Goal: Connect with others: Connect with others

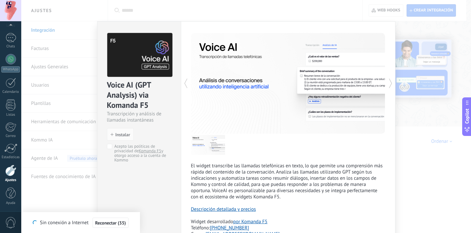
drag, startPoint x: 0, startPoint y: 0, endPoint x: 408, endPoint y: 86, distance: 416.8
click at [408, 86] on div "Voice AI (GPT Analysis) via Komanda F5 Transcripción y análisis de llamadas ins…" at bounding box center [246, 116] width 450 height 233
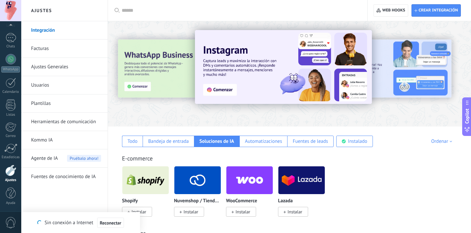
click at [316, 172] on img at bounding box center [301, 181] width 46 height 32
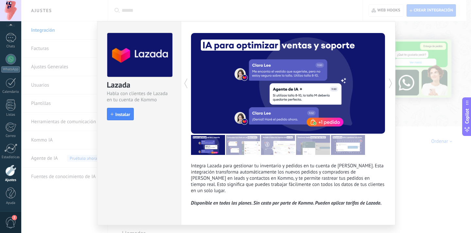
click at [414, 111] on div "Lazada Habla con clientes de Lazada en tu cuenta de Kommo install Instalar Inte…" at bounding box center [246, 116] width 450 height 233
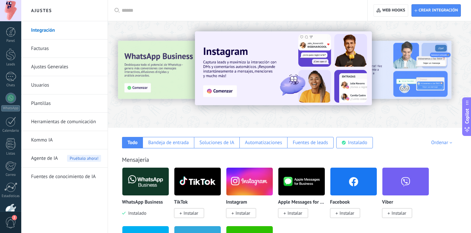
click at [375, 118] on div at bounding box center [289, 73] width 363 height 94
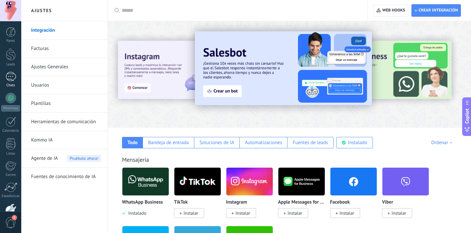
click at [14, 80] on div at bounding box center [11, 76] width 10 height 9
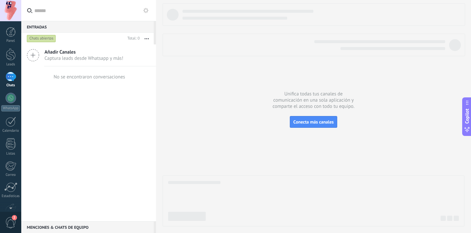
click at [97, 59] on span "Captura leads desde Whatsapp y más!" at bounding box center [83, 58] width 79 height 6
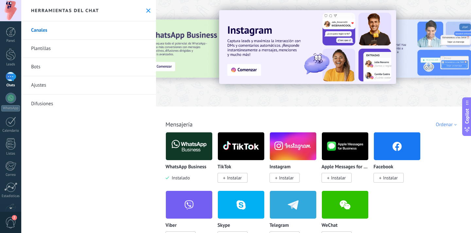
click at [185, 155] on img at bounding box center [189, 147] width 46 height 32
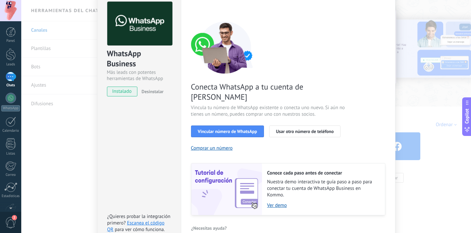
scroll to position [34, 0]
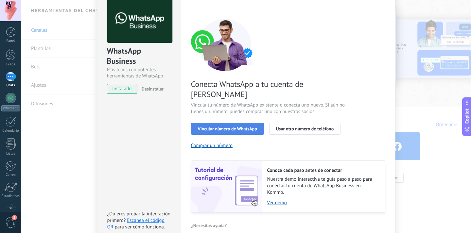
click at [231, 123] on button "Vincular número de WhatsApp" at bounding box center [227, 129] width 73 height 12
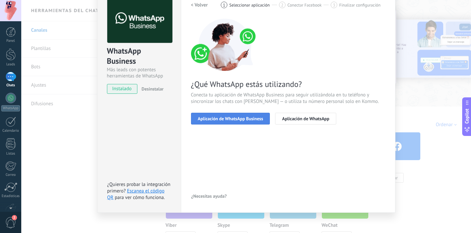
click at [244, 122] on button "Aplicación de WhatsApp Business" at bounding box center [230, 119] width 79 height 12
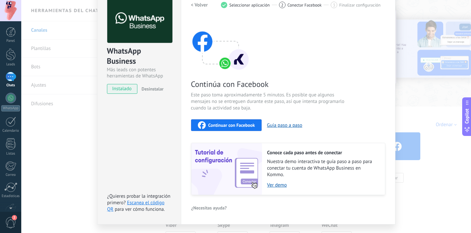
click at [244, 127] on span "Continuar con Facebook" at bounding box center [231, 125] width 47 height 5
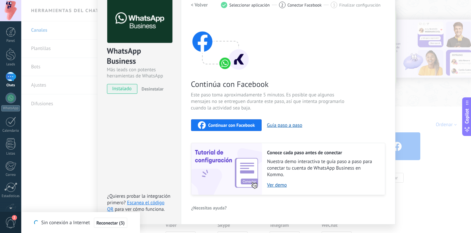
click at [222, 123] on span "Continuar con Facebook" at bounding box center [231, 125] width 47 height 5
